Goal: Task Accomplishment & Management: Manage account settings

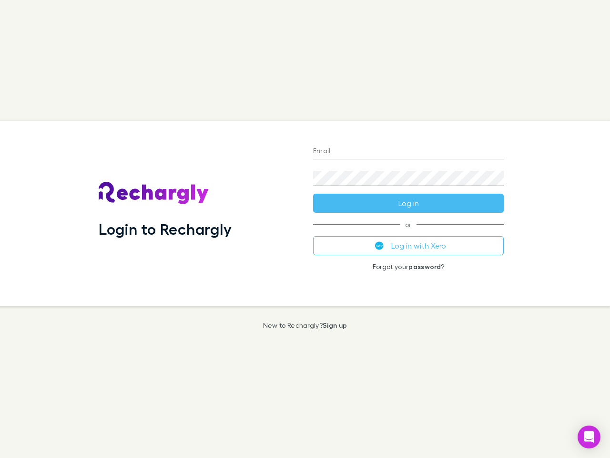
click at [305, 229] on div "Login to Rechargly" at bounding box center [198, 213] width 214 height 185
click at [408, 152] on input "Email" at bounding box center [408, 151] width 191 height 15
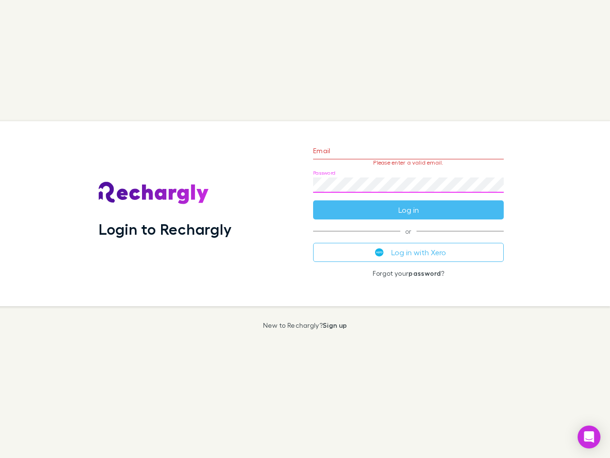
click at [408, 203] on form "Email Please enter a valid email. Password Log in" at bounding box center [408, 177] width 191 height 83
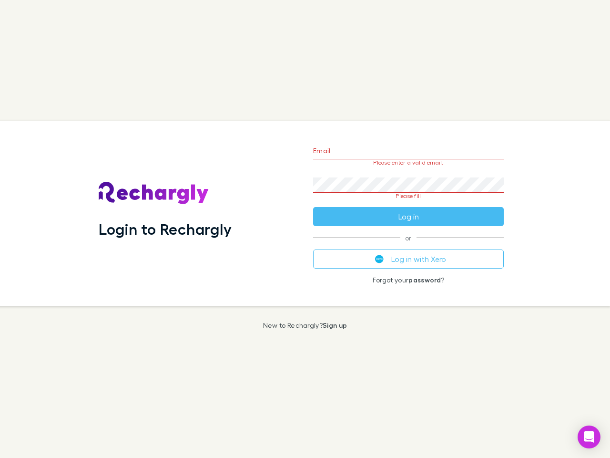
click at [408, 245] on div "Email Please enter a valid email. Password Please fill Log in or Log in with Xe…" at bounding box center [409, 213] width 206 height 185
click at [589, 437] on icon "Open Intercom Messenger" at bounding box center [589, 436] width 10 height 11
